Goal: Information Seeking & Learning: Understand process/instructions

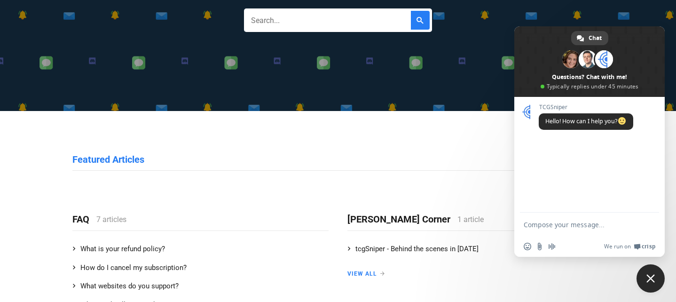
scroll to position [164, 0]
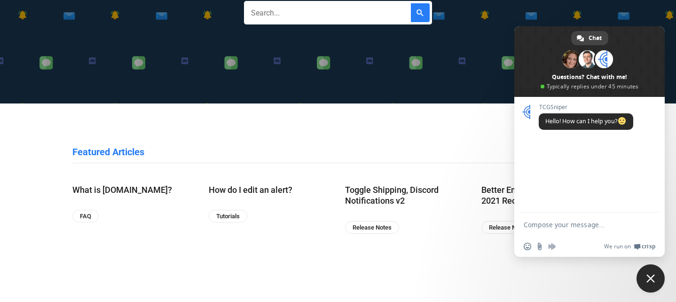
click at [646, 280] on span "Close chat" at bounding box center [650, 278] width 8 height 8
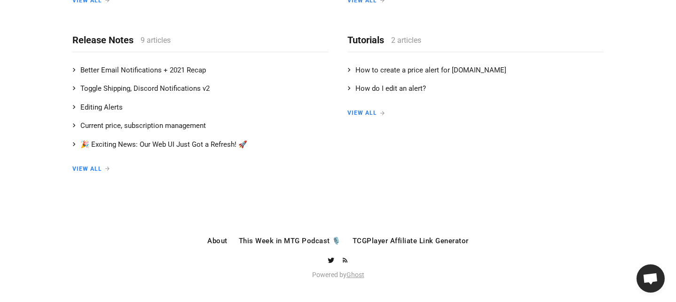
scroll to position [0, 0]
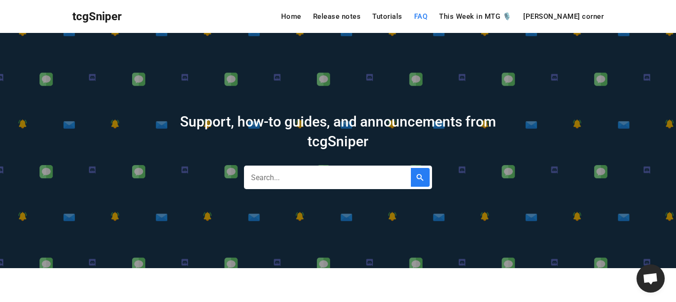
click at [428, 14] on link "FAQ" at bounding box center [421, 16] width 14 height 7
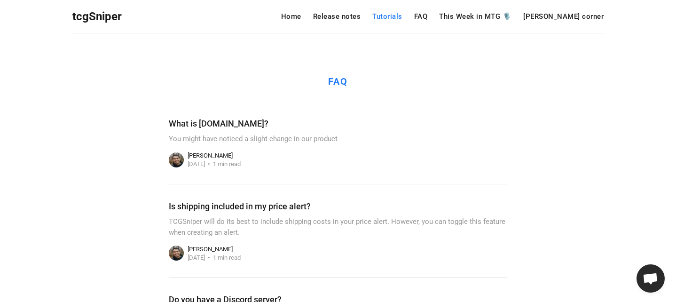
click at [402, 17] on link "Tutorials" at bounding box center [387, 16] width 30 height 7
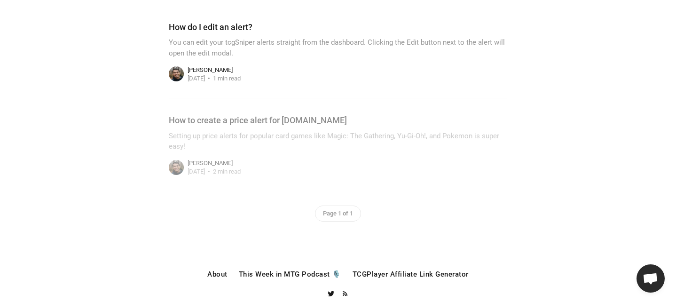
scroll to position [100, 0]
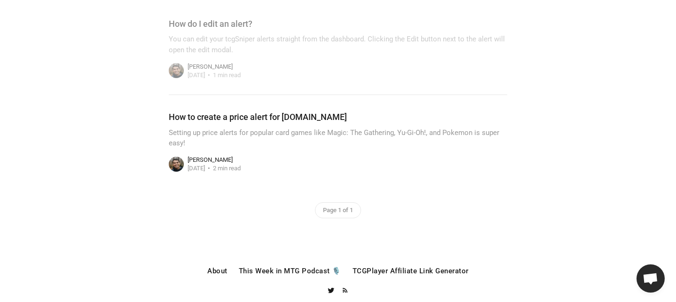
click at [320, 127] on link at bounding box center [338, 141] width 338 height 93
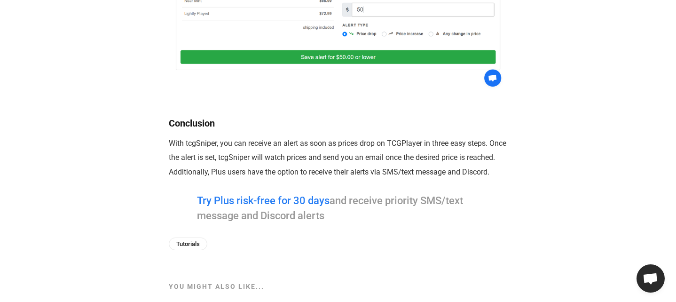
scroll to position [1330, 0]
